Goal: Register for event/course

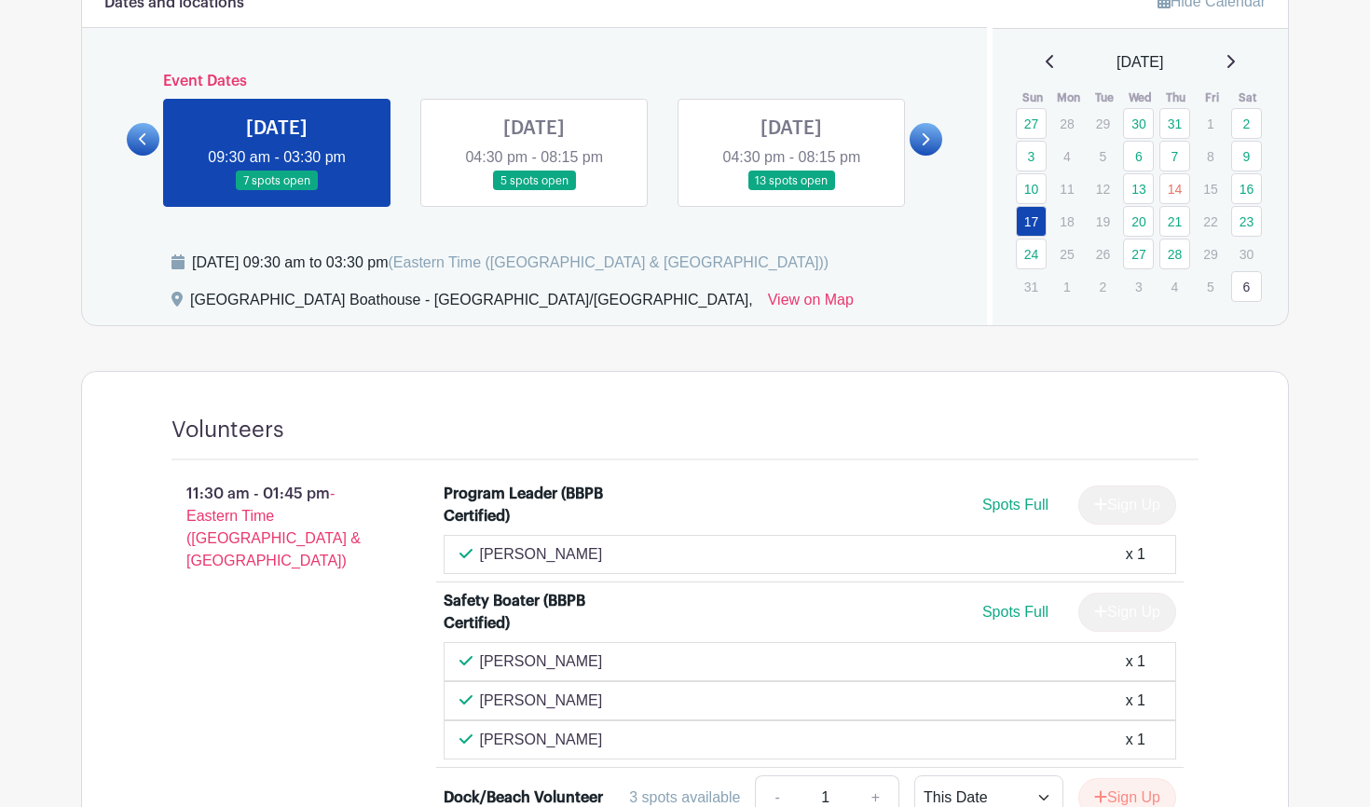
scroll to position [743, 0]
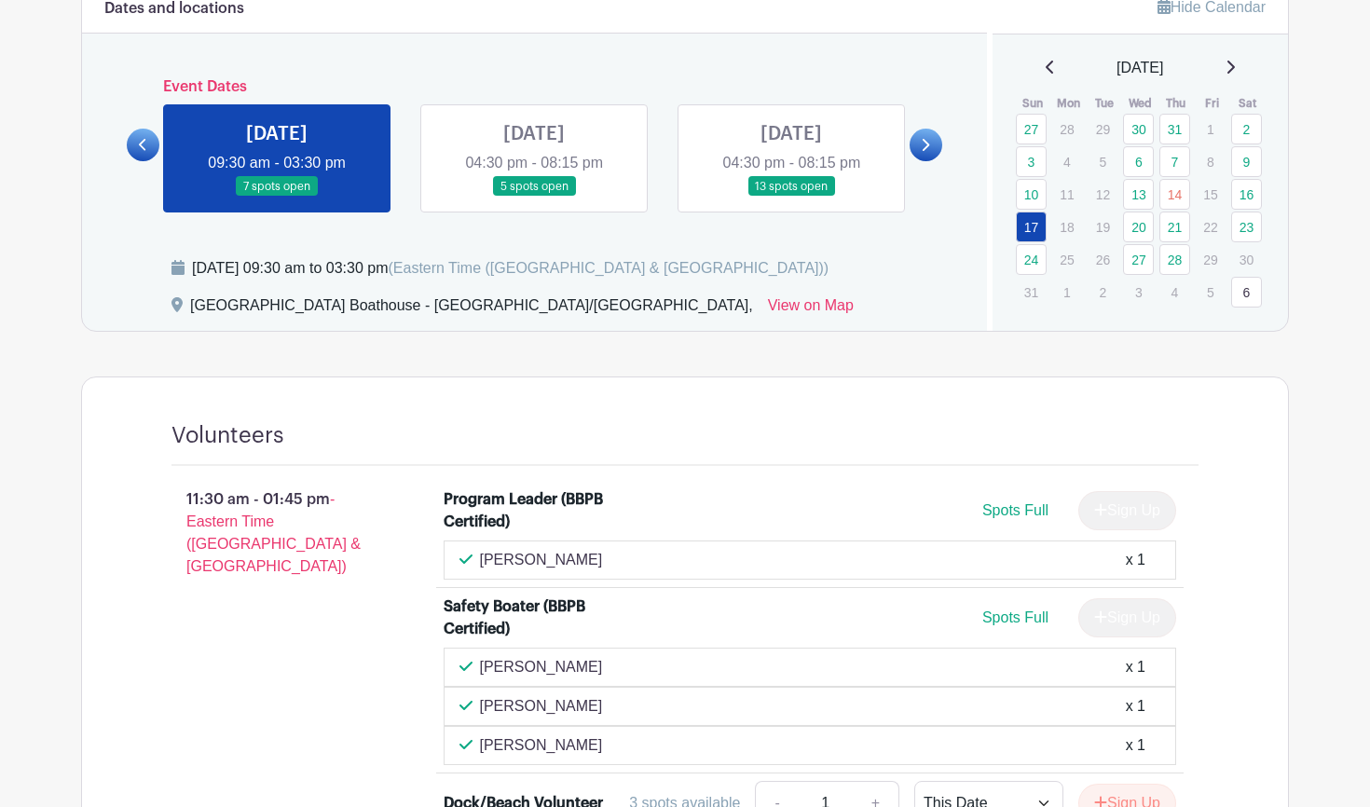
click at [534, 197] on link at bounding box center [534, 197] width 0 height 0
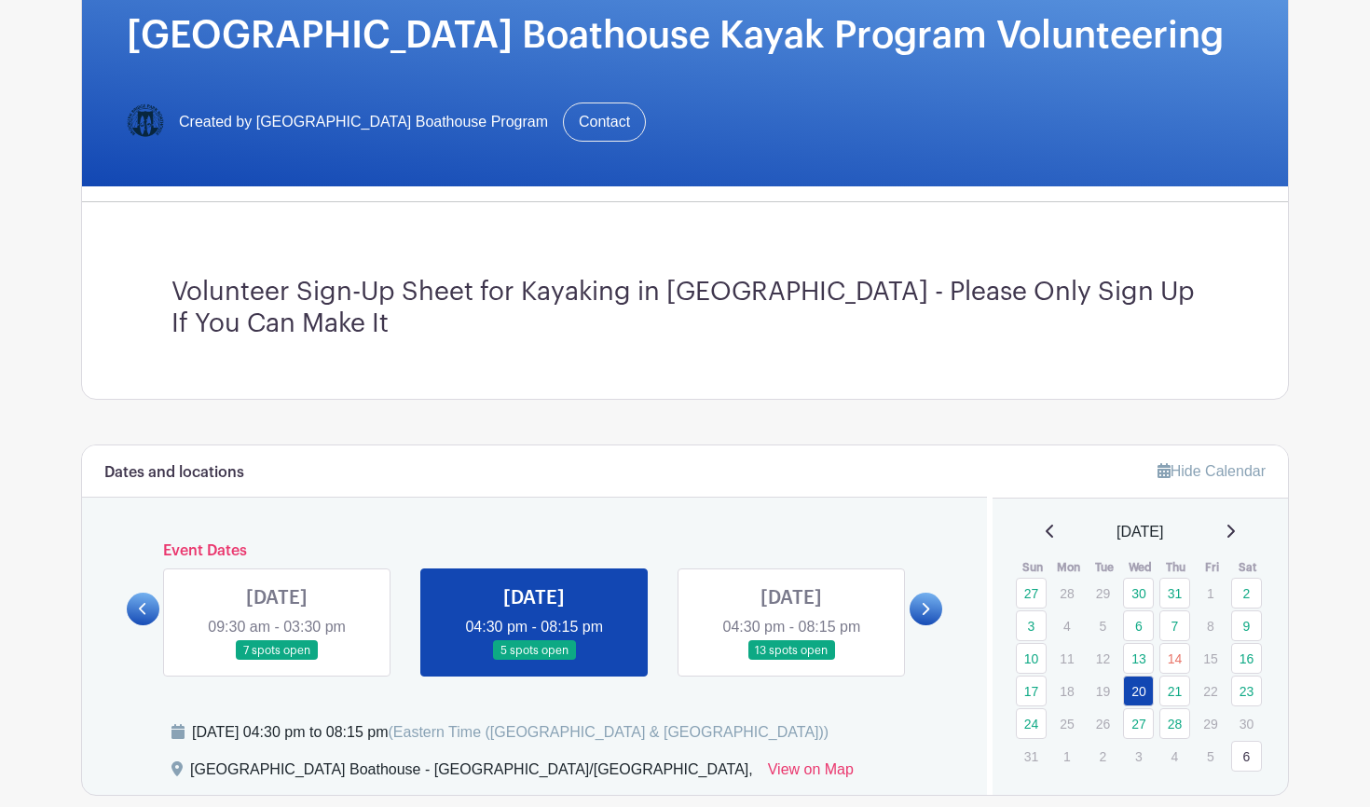
scroll to position [309, 0]
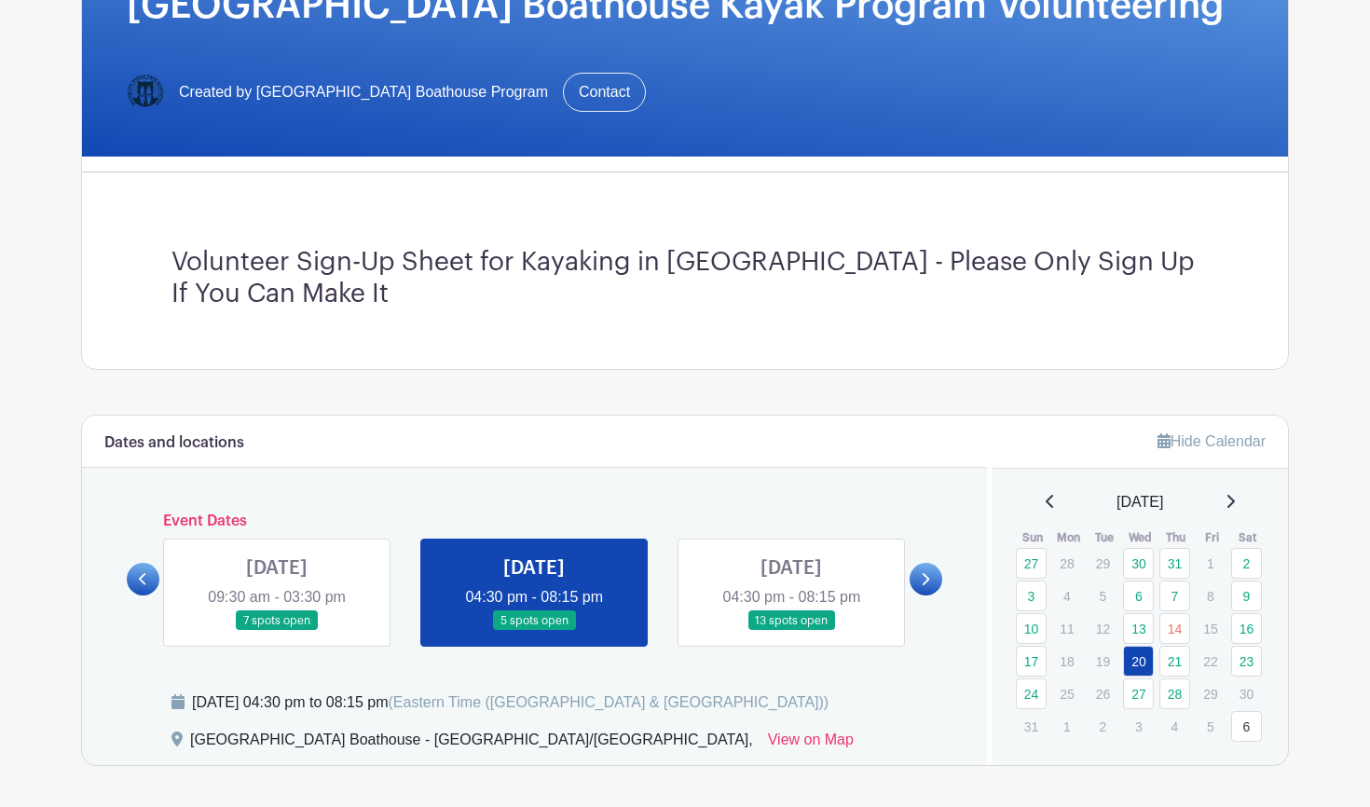
click at [145, 573] on icon at bounding box center [143, 579] width 8 height 14
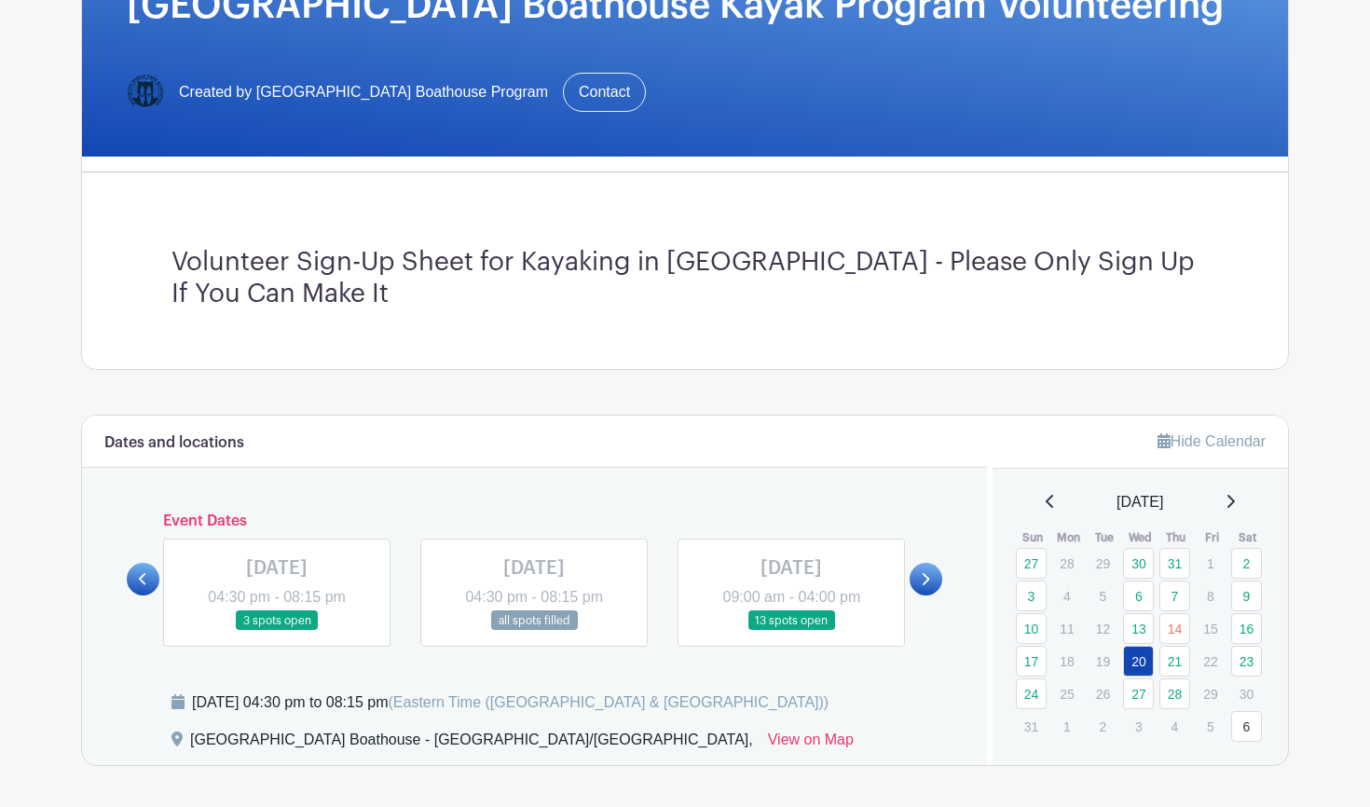
click at [791, 631] on link at bounding box center [791, 631] width 0 height 0
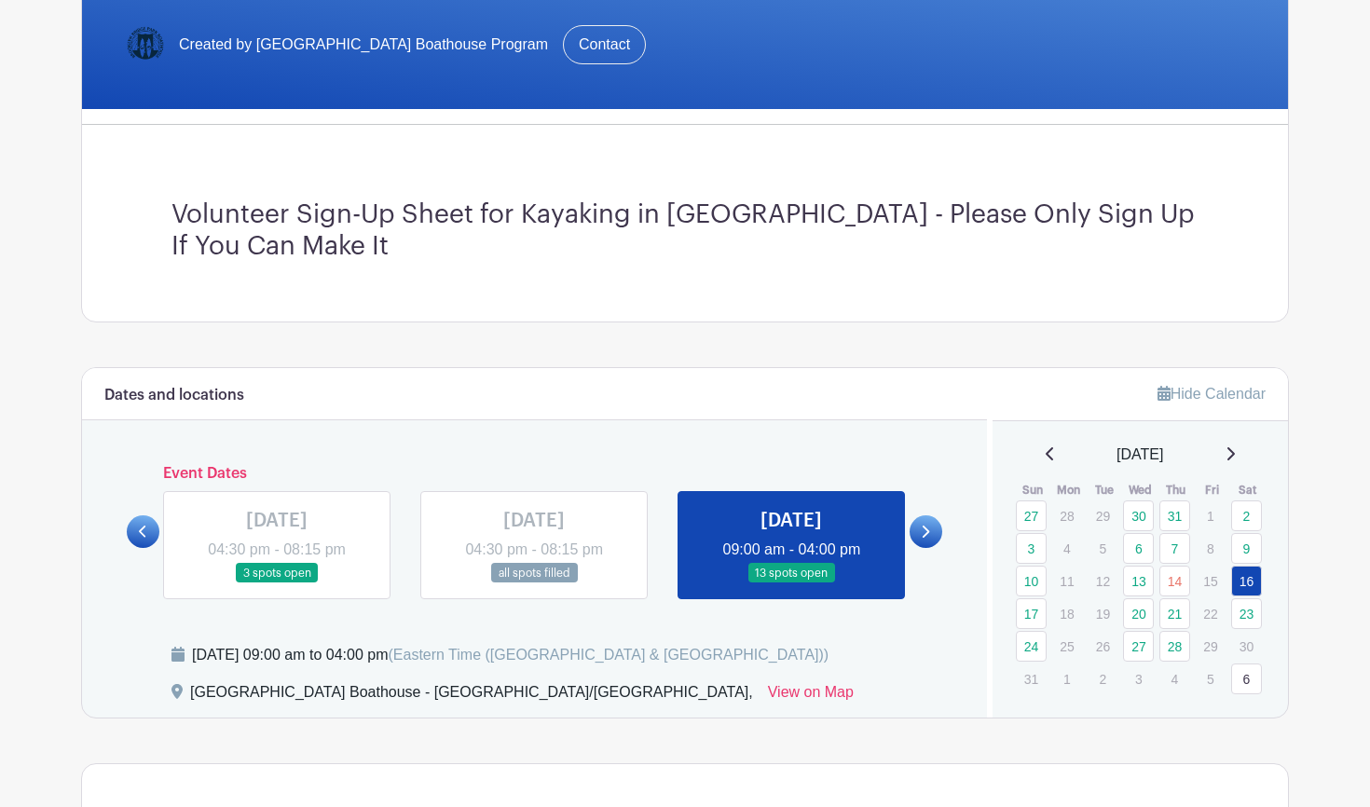
scroll to position [355, 0]
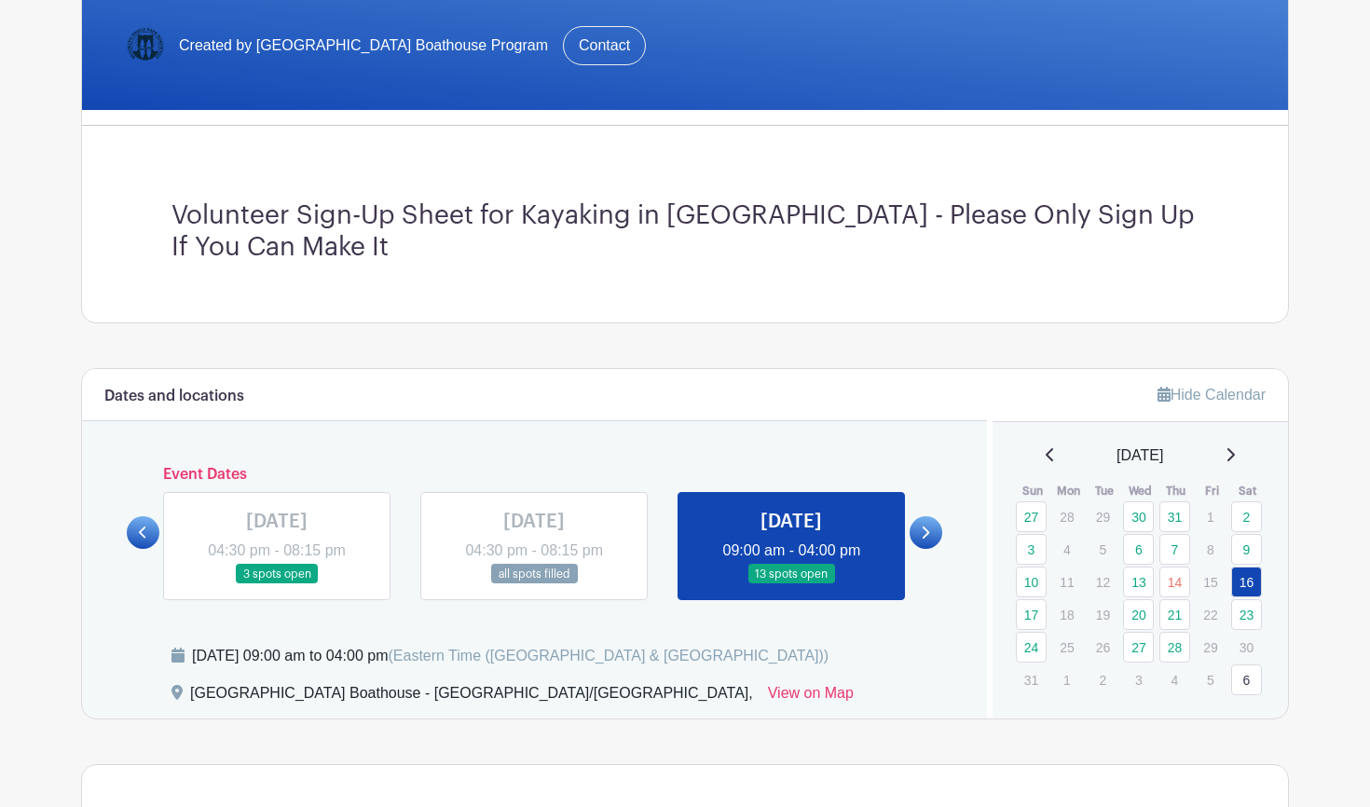
click at [929, 525] on link at bounding box center [926, 532] width 33 height 33
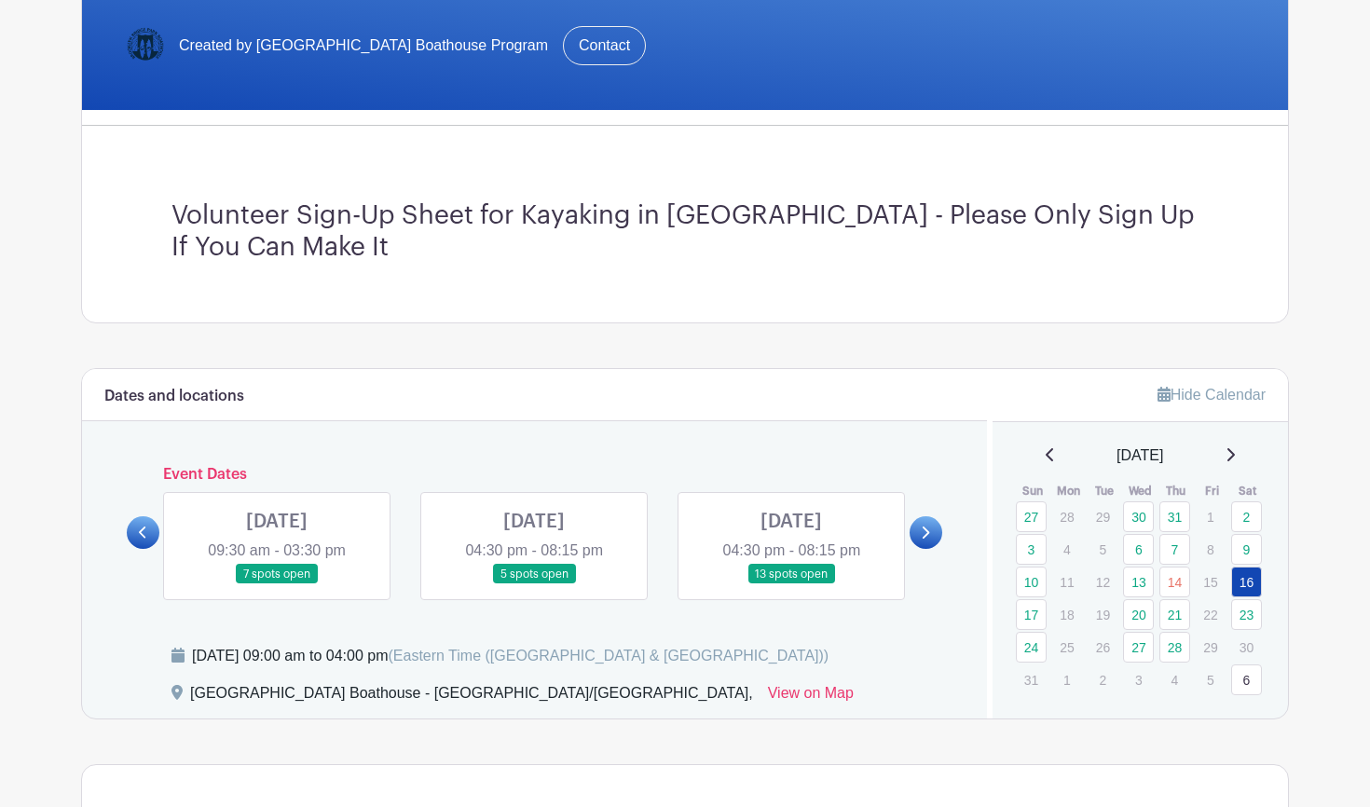
click at [277, 584] on link at bounding box center [277, 584] width 0 height 0
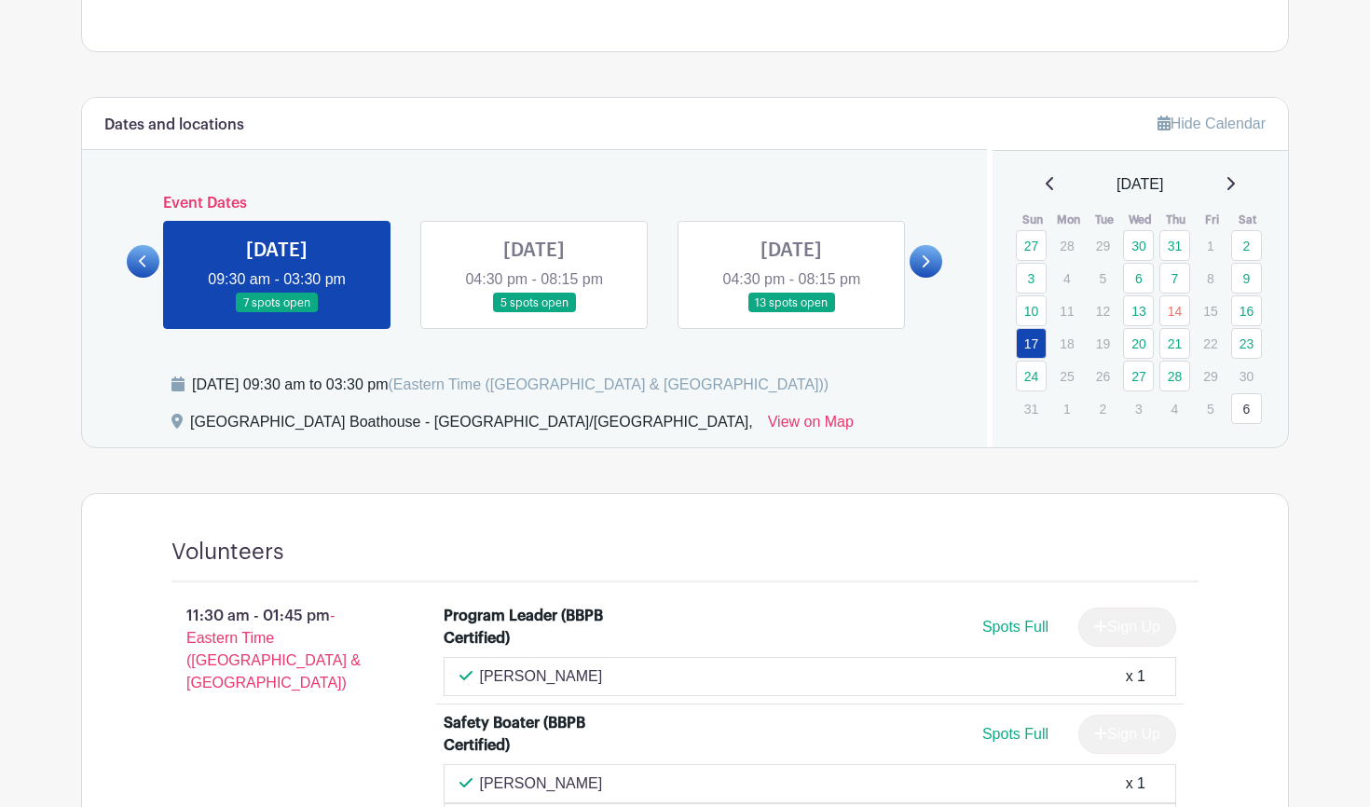
scroll to position [623, 0]
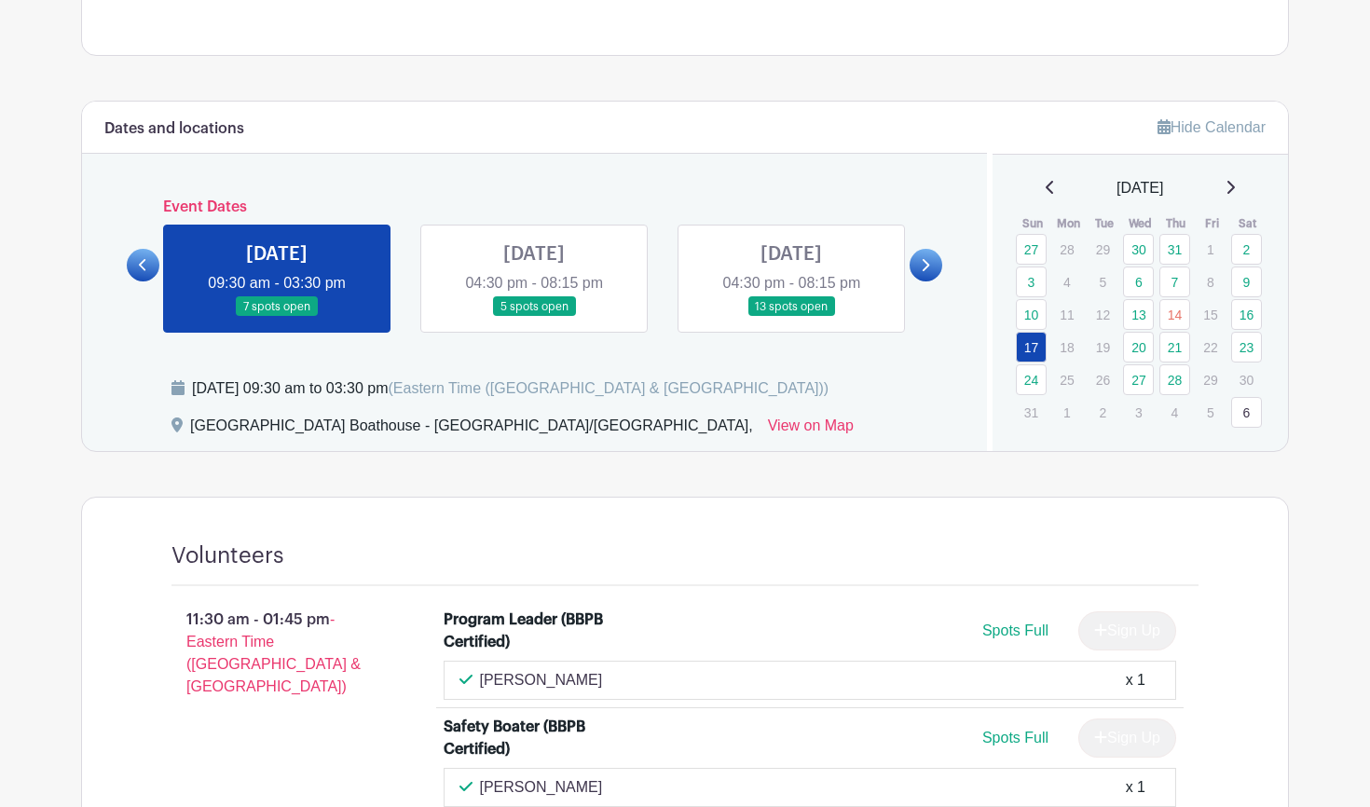
click at [534, 317] on link at bounding box center [534, 317] width 0 height 0
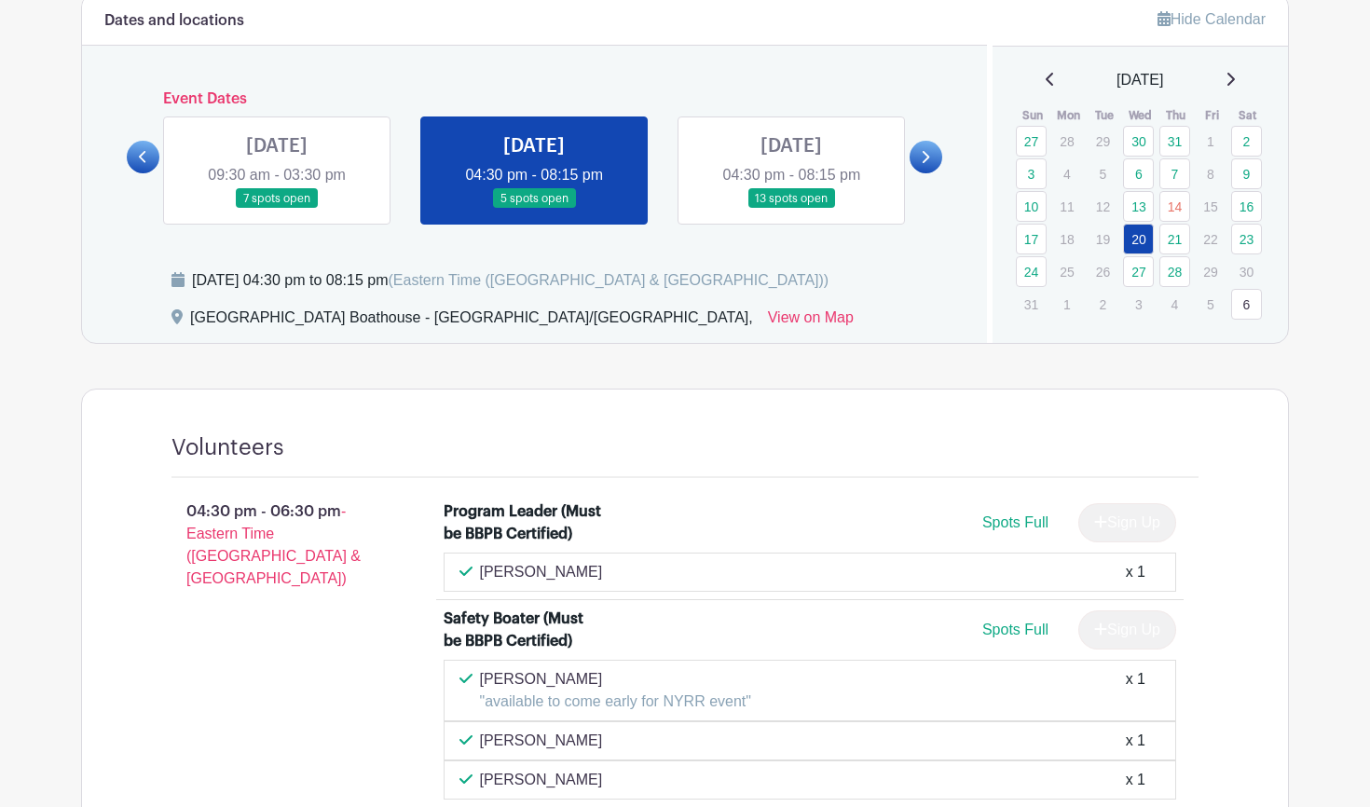
scroll to position [723, 0]
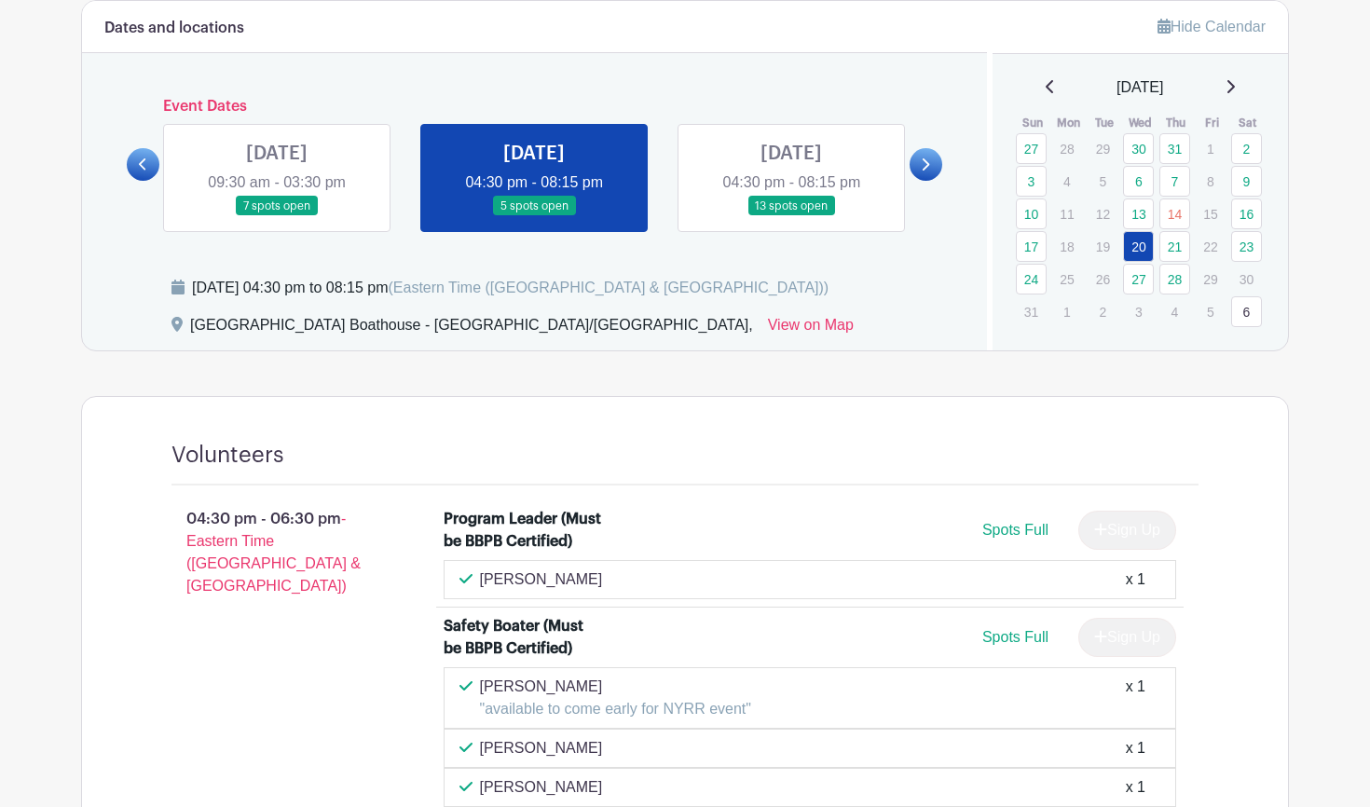
click at [791, 216] on link at bounding box center [791, 216] width 0 height 0
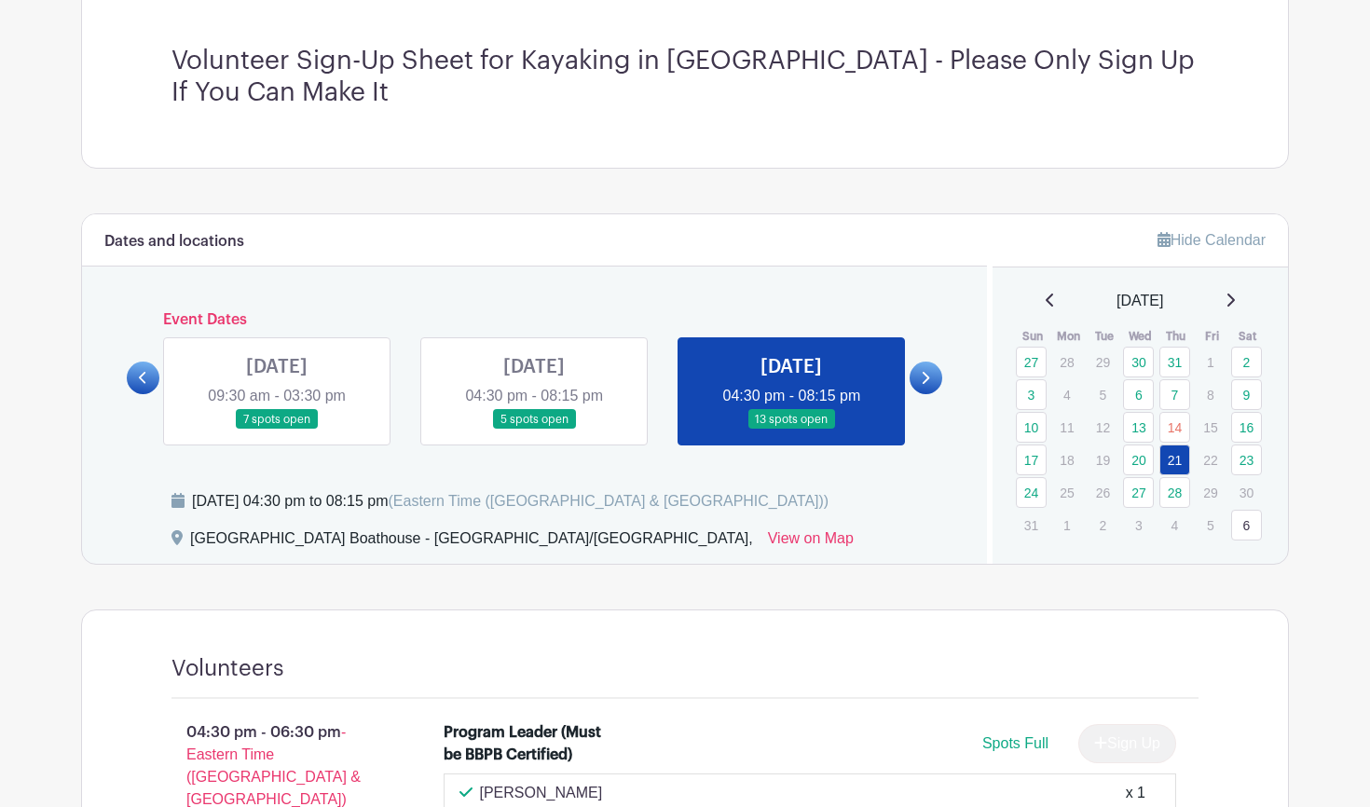
scroll to position [507, 0]
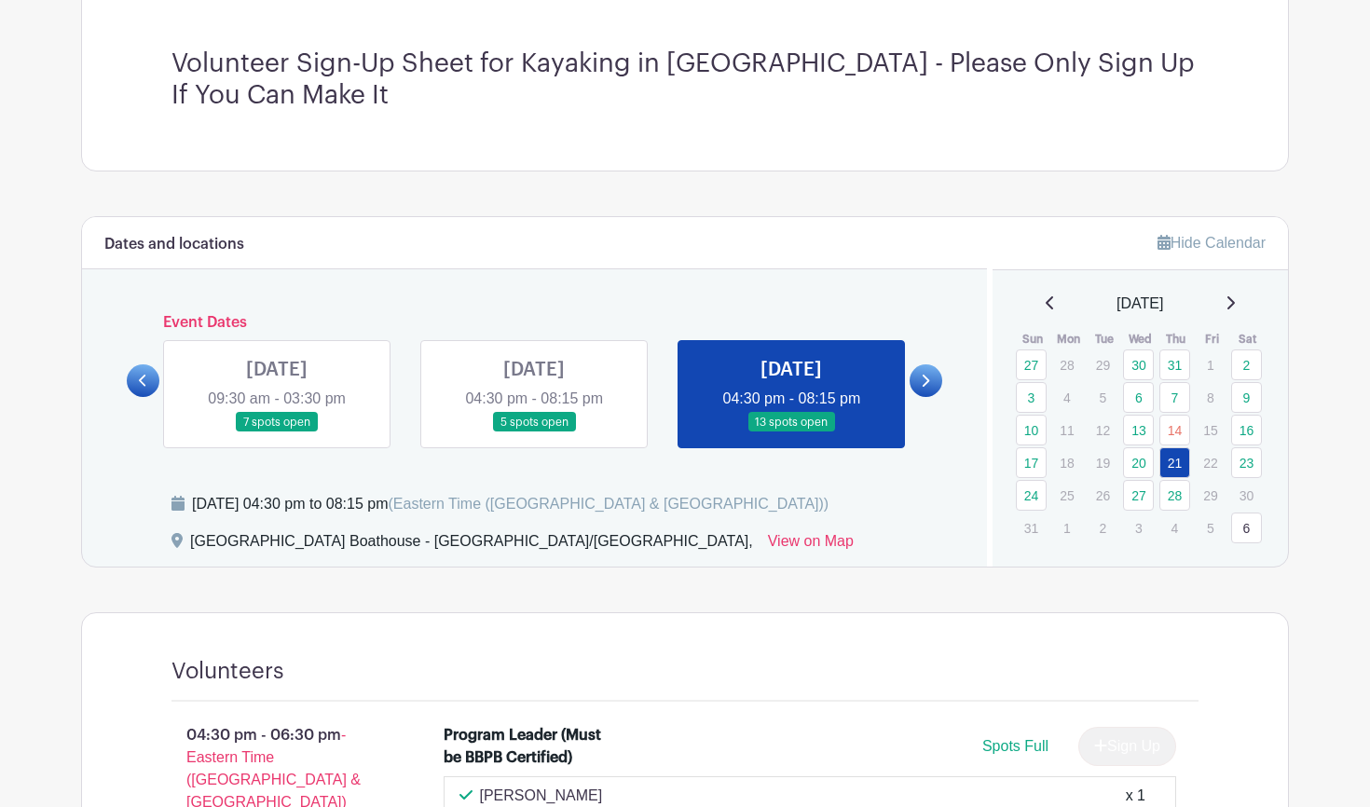
click at [925, 382] on icon at bounding box center [925, 381] width 8 height 14
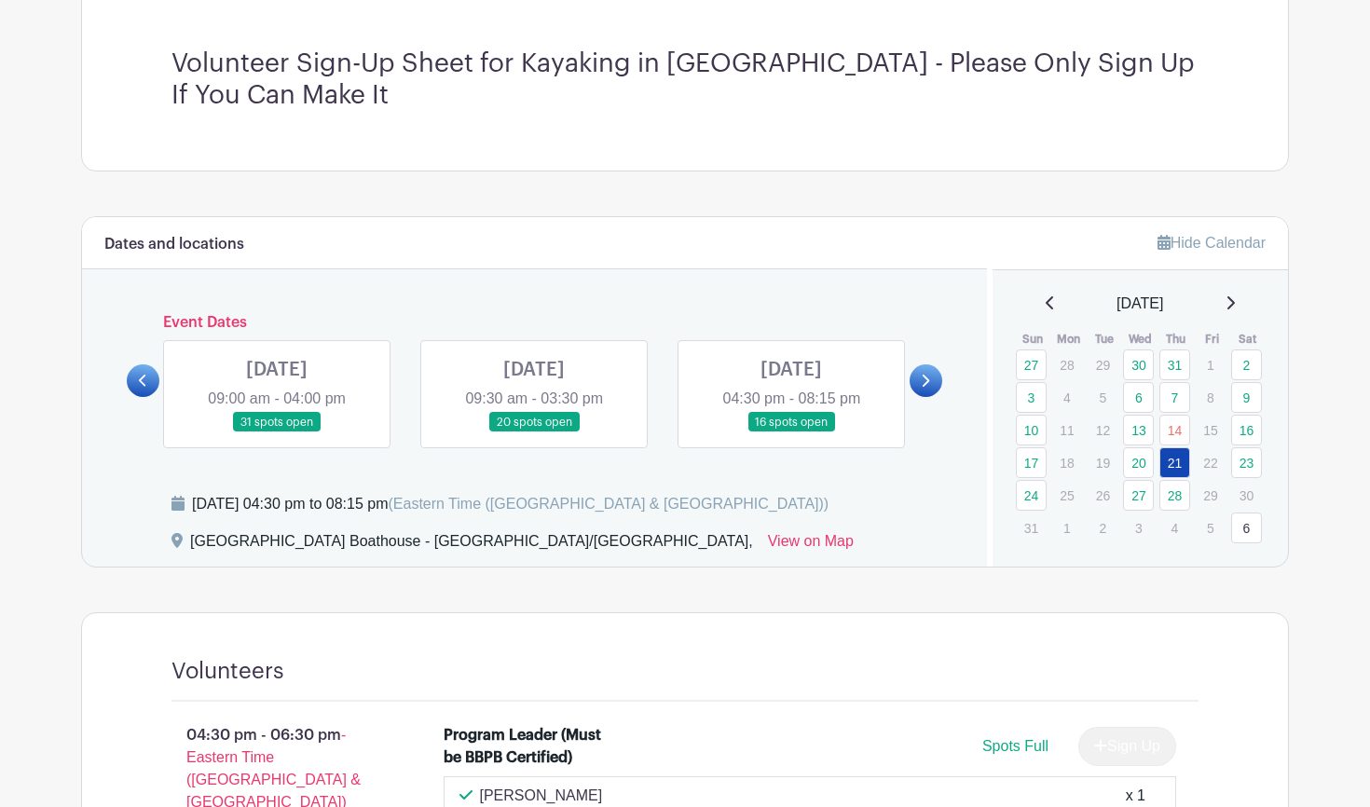
click at [277, 432] on link at bounding box center [277, 432] width 0 height 0
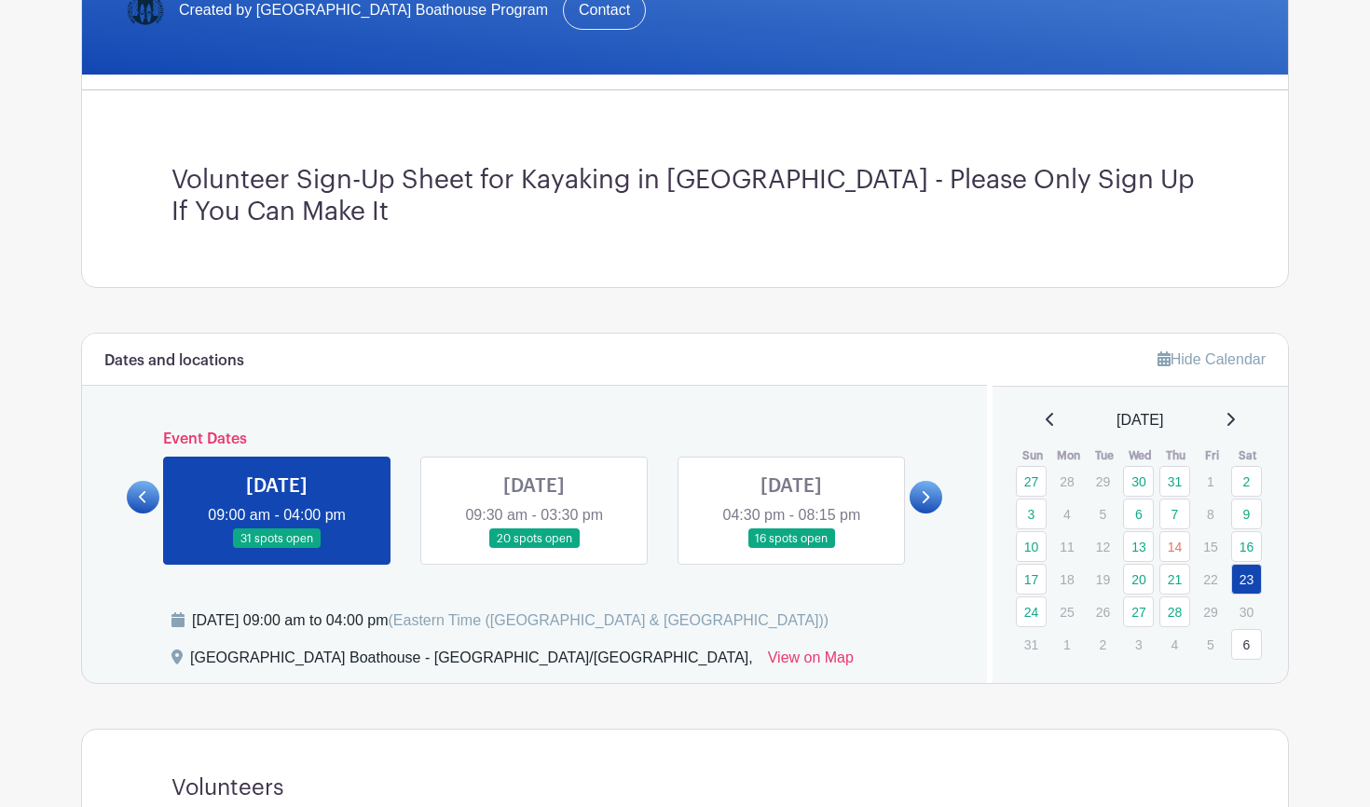
scroll to position [439, 0]
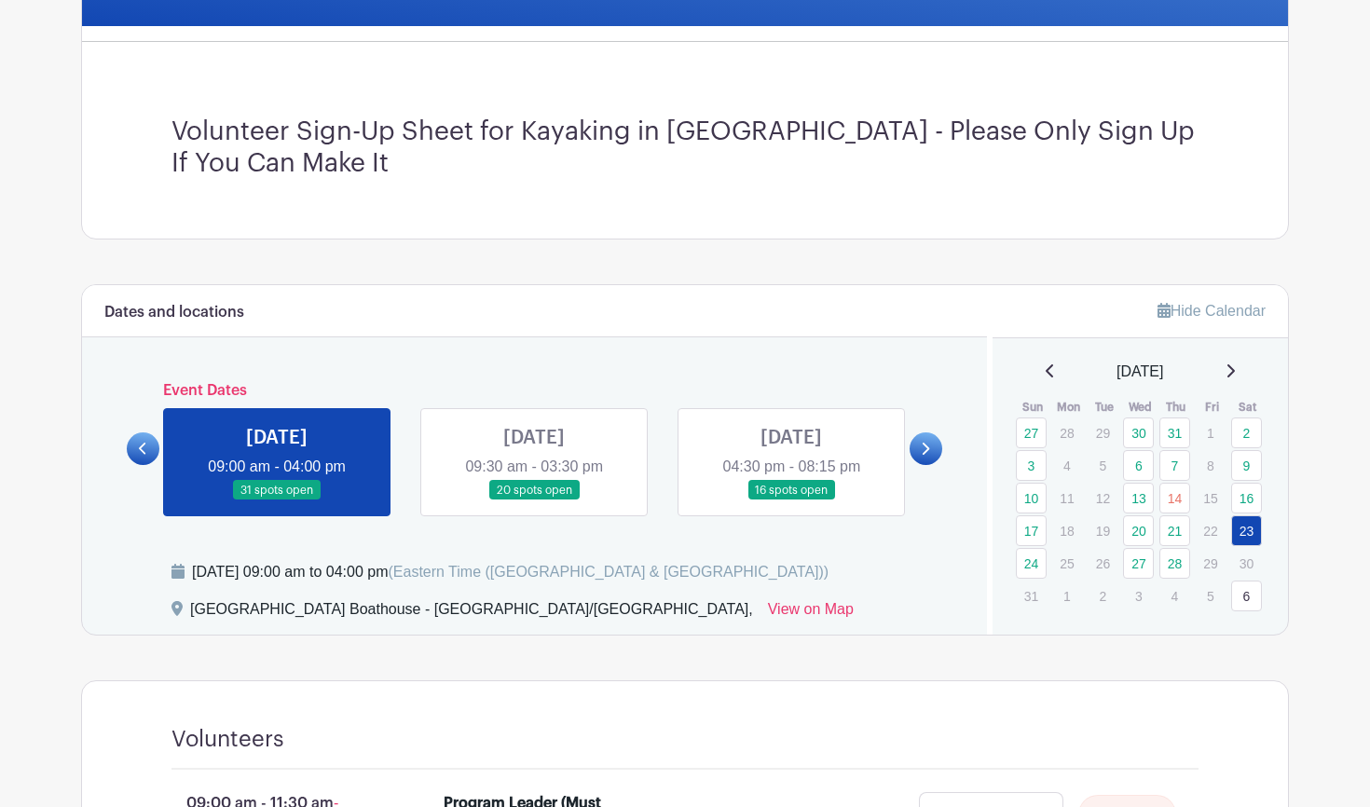
click at [534, 501] on link at bounding box center [534, 501] width 0 height 0
